Goal: Check status

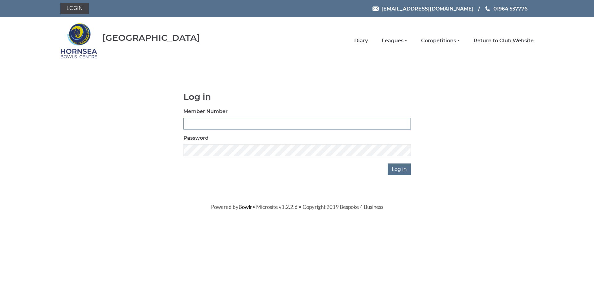
type input "0887"
click at [397, 170] on input "Log in" at bounding box center [399, 170] width 23 height 12
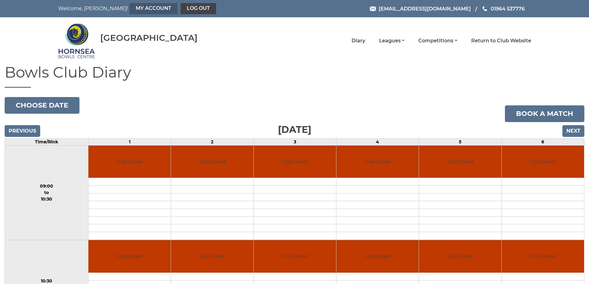
click at [130, 11] on link "My Account" at bounding box center [154, 8] width 48 height 11
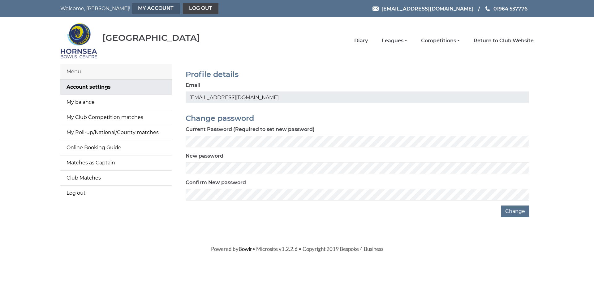
click at [132, 7] on link "My Account" at bounding box center [156, 8] width 48 height 11
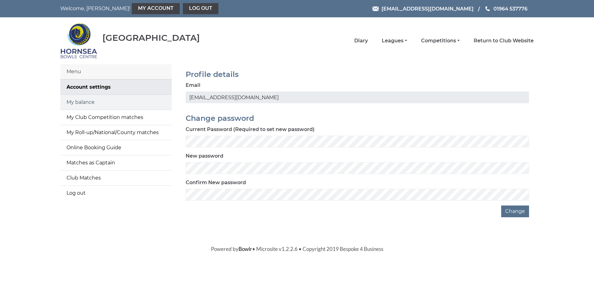
click at [88, 102] on link "My balance" at bounding box center [115, 102] width 111 height 15
